Goal: Task Accomplishment & Management: Use online tool/utility

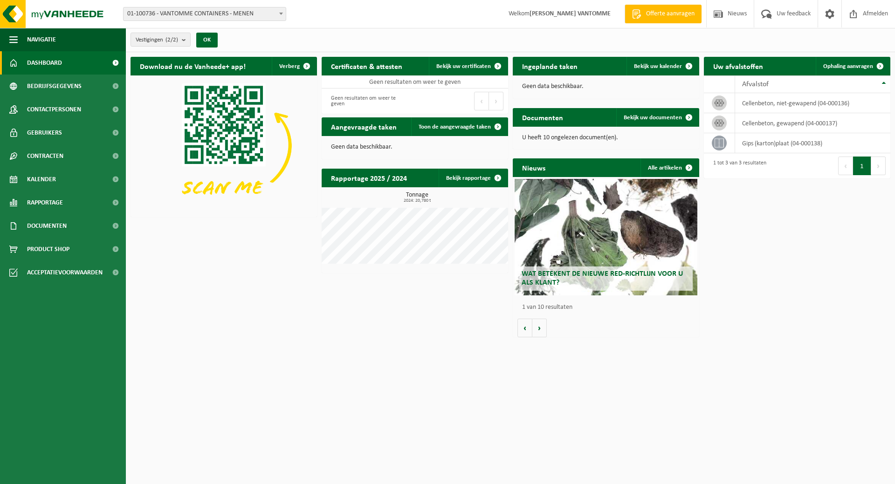
click at [242, 9] on span "01-100736 - VANTOMME CONTAINERS - MENEN" at bounding box center [205, 13] width 162 height 13
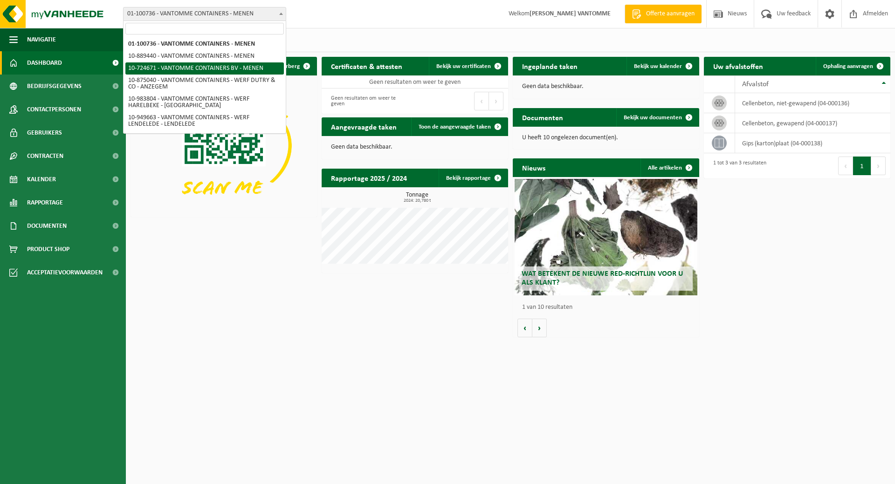
select select "33527"
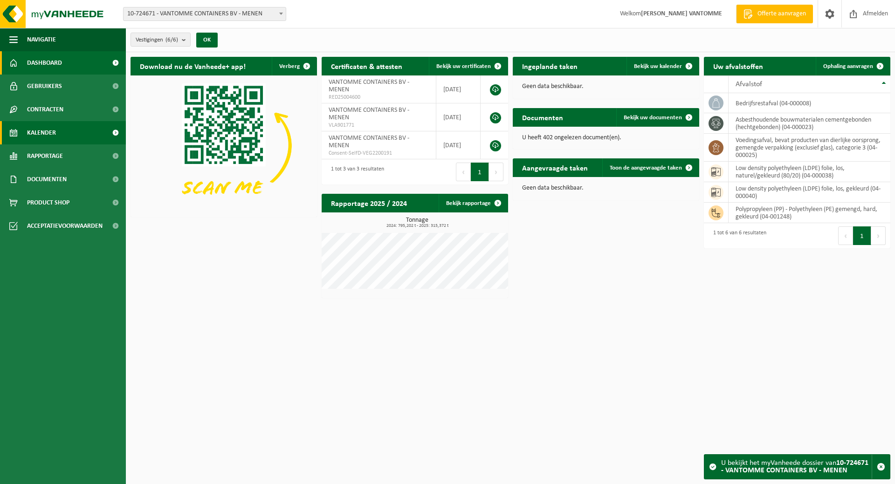
click at [41, 139] on span "Kalender" at bounding box center [41, 132] width 29 height 23
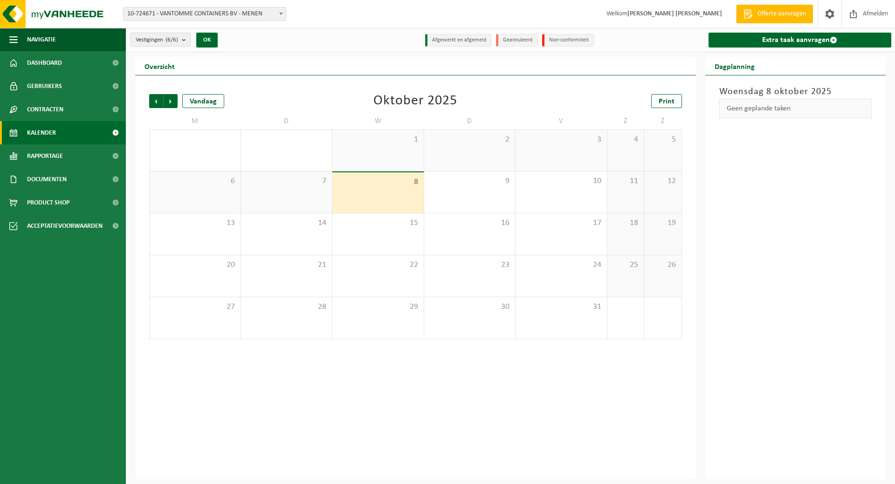
click at [380, 192] on div "8" at bounding box center [377, 193] width 91 height 41
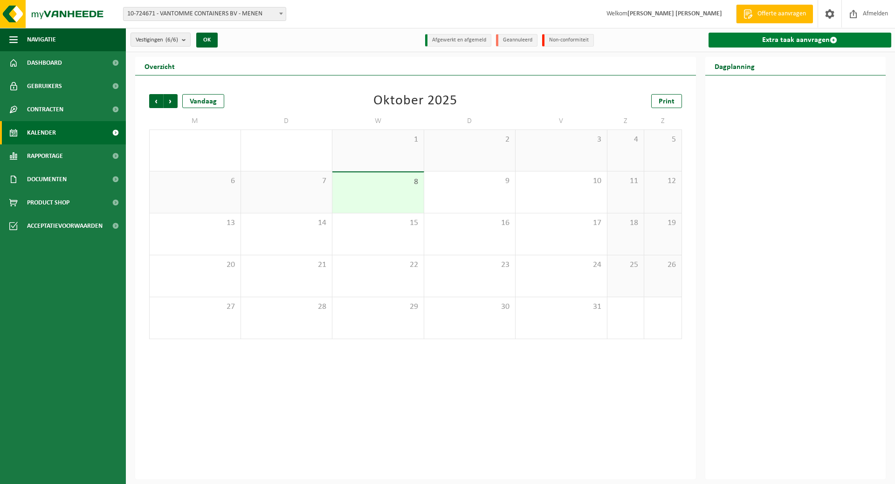
click at [806, 39] on link "Extra taak aanvragen" at bounding box center [800, 40] width 183 height 15
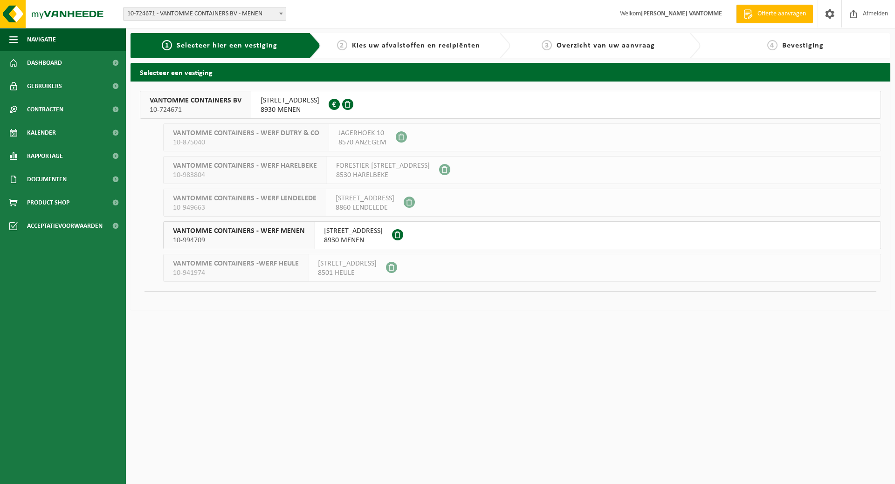
click at [272, 109] on span "8930 MENEN" at bounding box center [290, 109] width 59 height 9
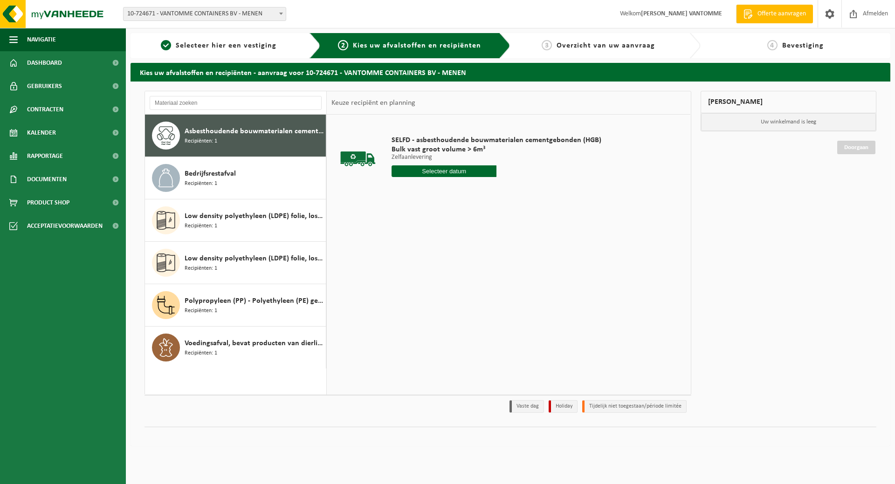
click at [481, 180] on div "SELFD - asbesthoudende bouwmaterialen cementgebonden (HGB) Bulk vast groot volu…" at bounding box center [496, 158] width 219 height 65
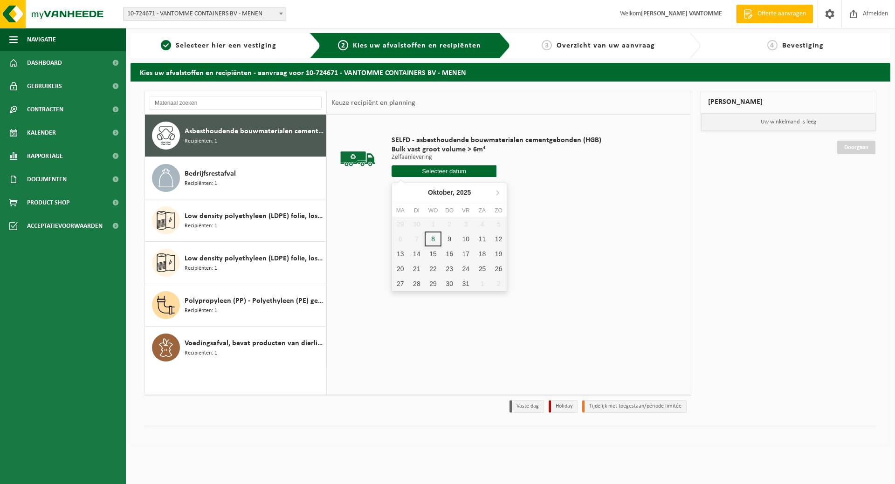
click at [474, 170] on input "text" at bounding box center [444, 172] width 105 height 12
click at [435, 242] on div "8" at bounding box center [433, 239] width 16 height 15
type input "Van [DATE]"
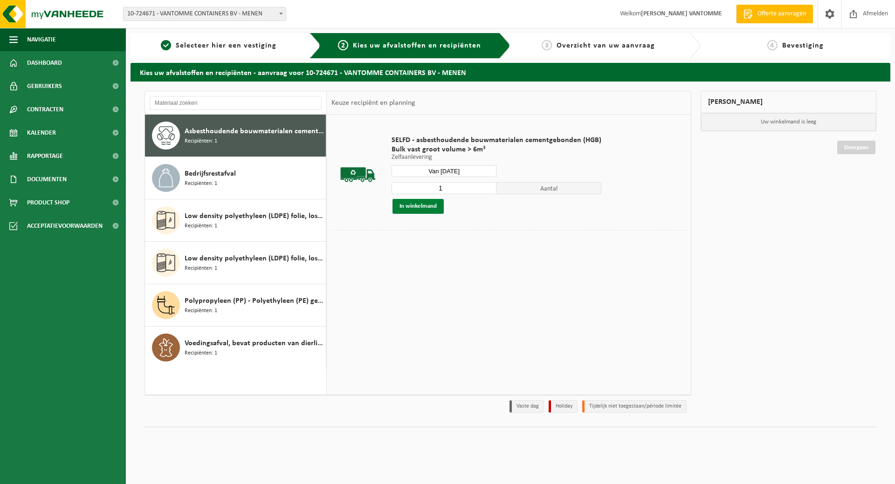
click at [403, 202] on button "In winkelmand" at bounding box center [418, 206] width 51 height 15
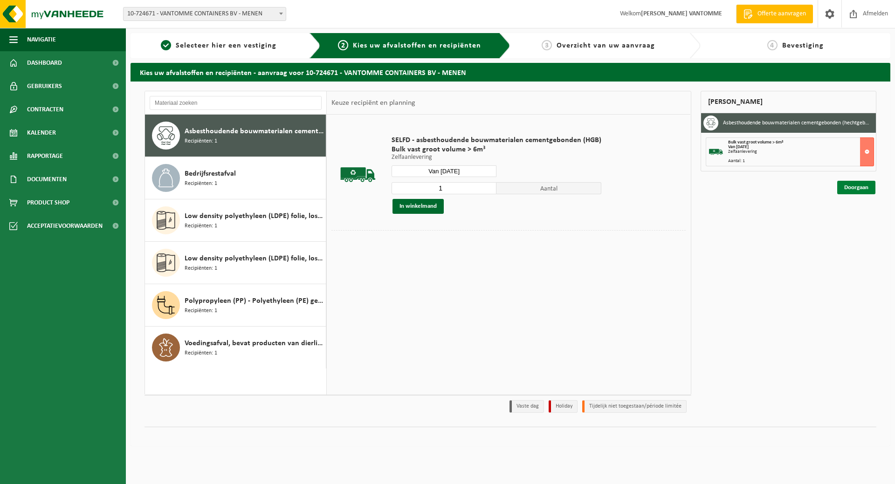
click at [862, 187] on link "Doorgaan" at bounding box center [856, 188] width 38 height 14
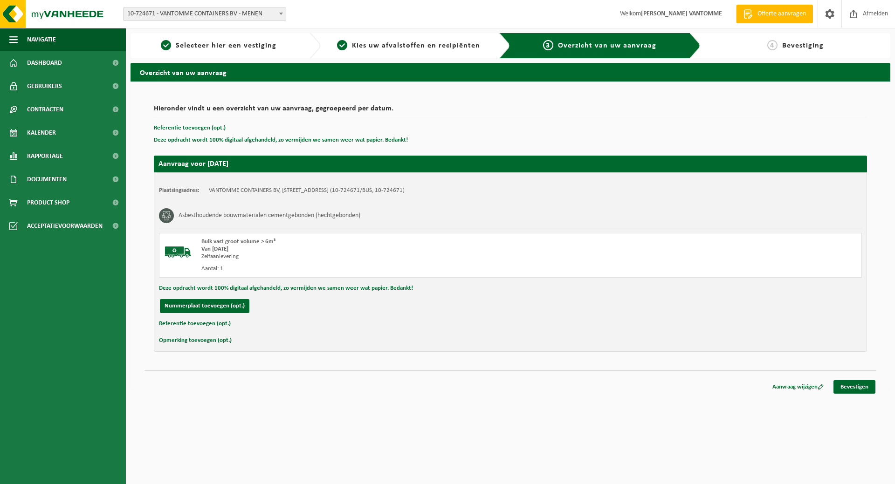
click at [199, 321] on button "Referentie toevoegen (opt.)" at bounding box center [195, 324] width 72 height 12
click at [260, 330] on input "text" at bounding box center [529, 325] width 648 height 14
paste input "Jan van Eyckstraat 14, Kortrijk"
type input "Jan van Eyckstraat 14, Kortrijk"
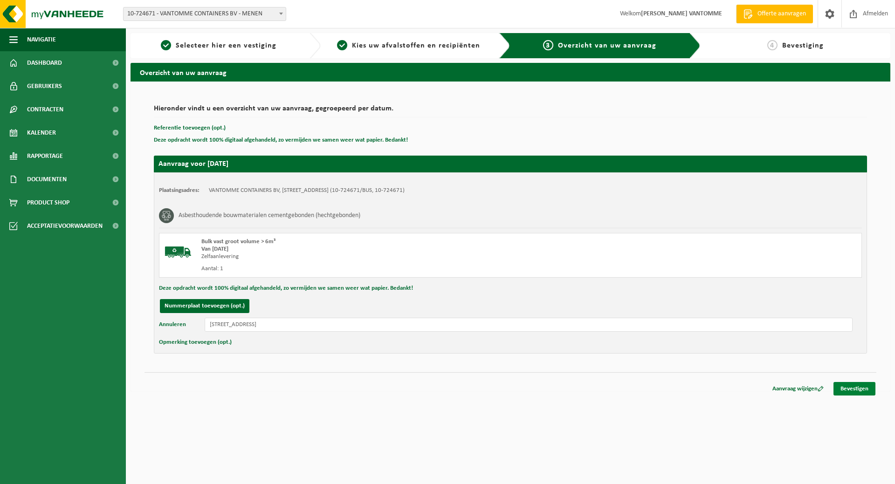
click at [864, 391] on link "Bevestigen" at bounding box center [855, 389] width 42 height 14
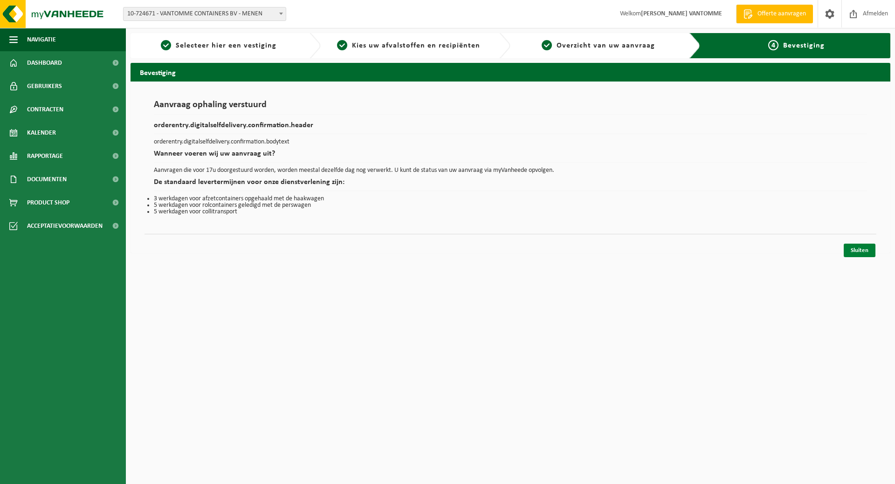
click at [855, 250] on link "Sluiten" at bounding box center [860, 251] width 32 height 14
